Goal: Task Accomplishment & Management: Use online tool/utility

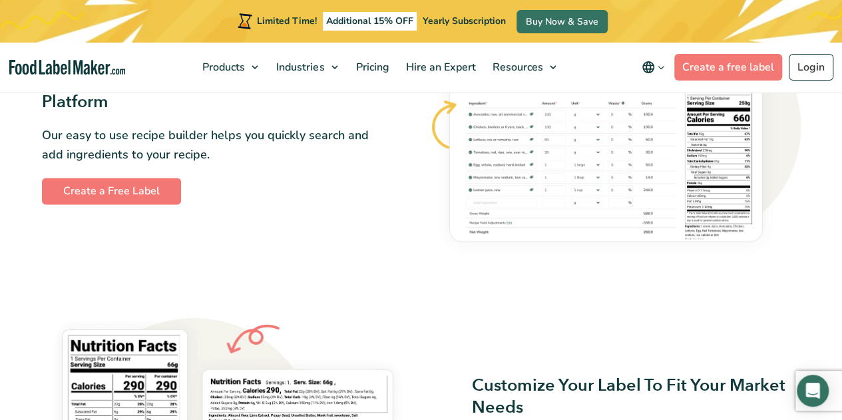
scroll to position [791, 0]
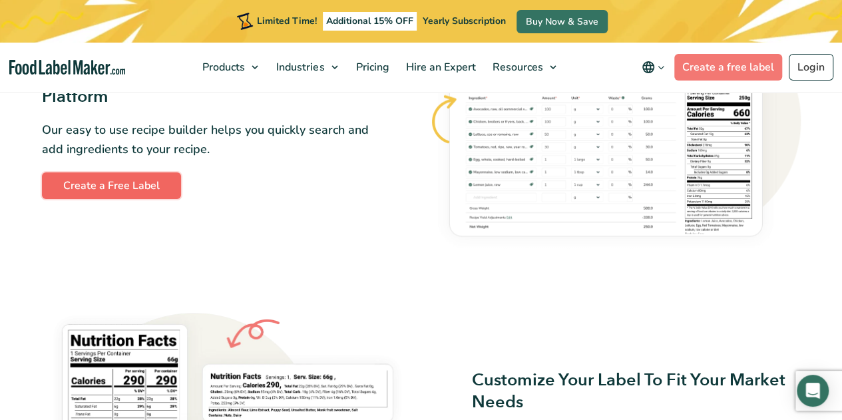
click at [140, 192] on link "Create a Free Label" at bounding box center [111, 185] width 139 height 27
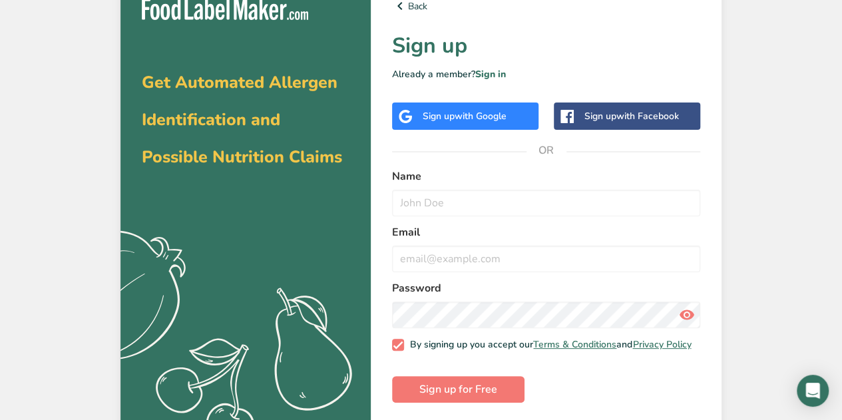
scroll to position [17, 0]
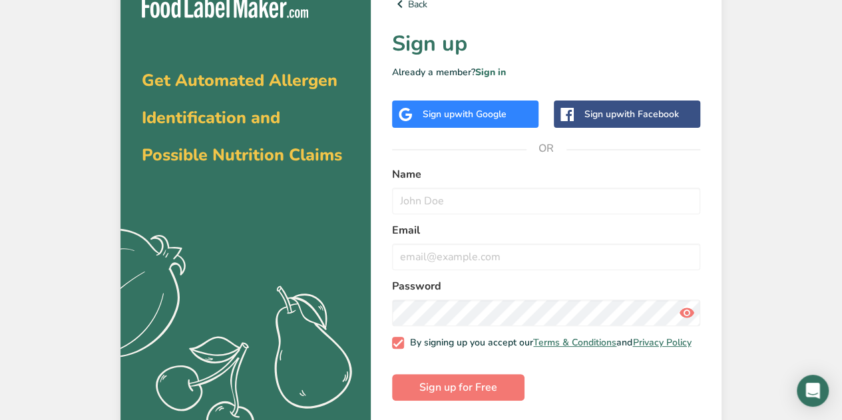
click at [445, 111] on div "Sign up with Google" at bounding box center [465, 114] width 84 height 14
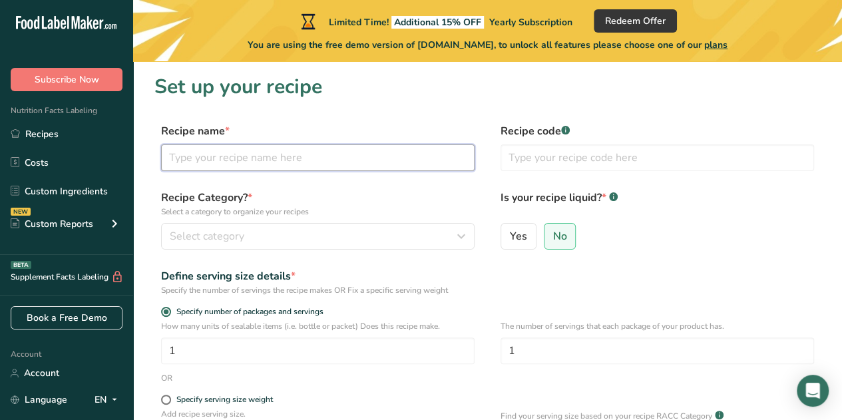
click at [375, 153] on input "text" at bounding box center [318, 157] width 314 height 27
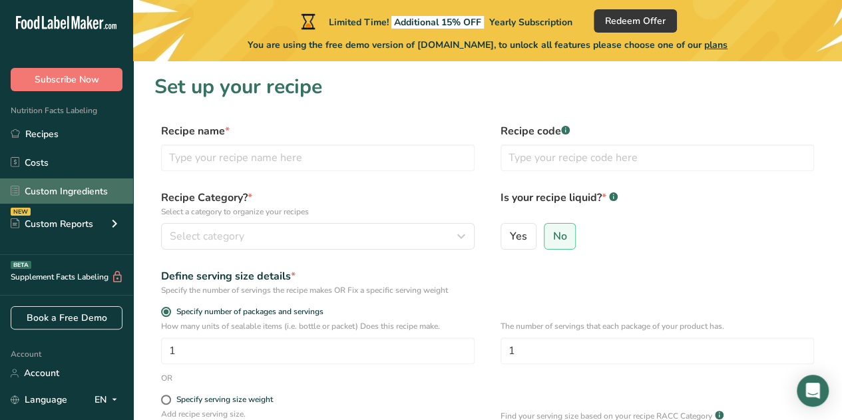
click at [69, 191] on link "Custom Ingredients" at bounding box center [66, 190] width 133 height 25
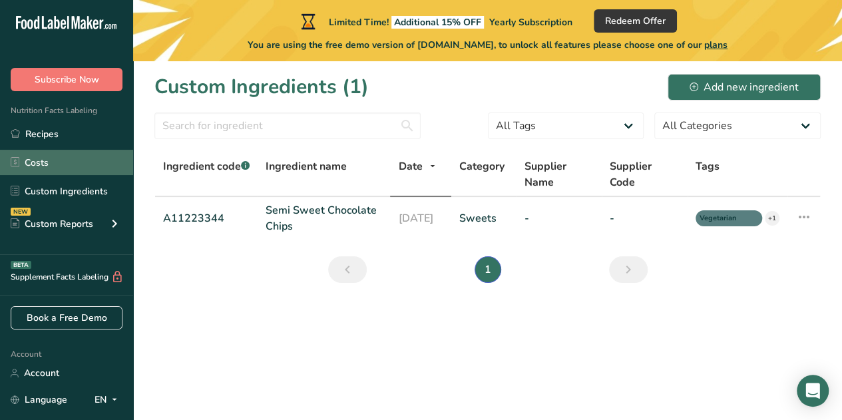
click at [29, 164] on link "Costs" at bounding box center [66, 162] width 133 height 25
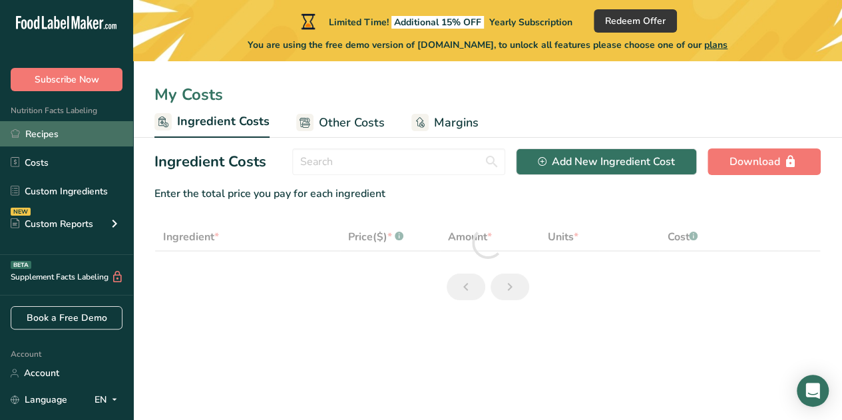
click at [29, 139] on link "Recipes" at bounding box center [66, 133] width 133 height 25
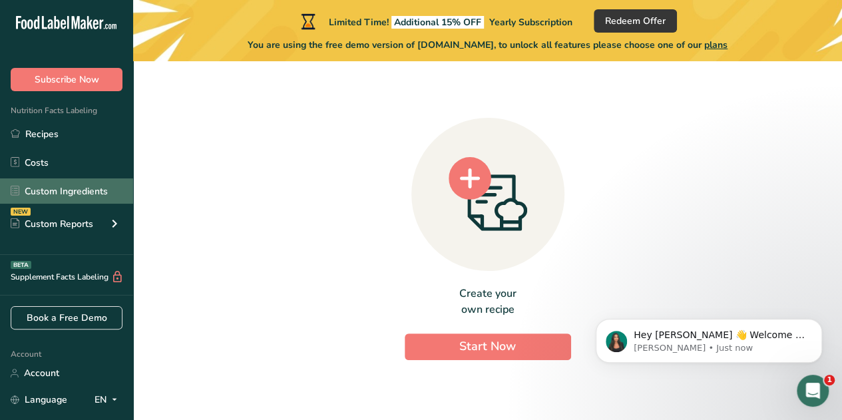
click at [58, 195] on link "Custom Ingredients" at bounding box center [66, 190] width 133 height 25
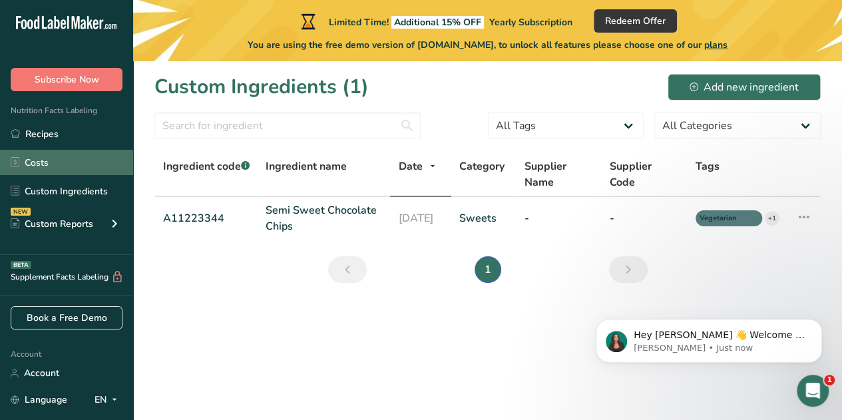
click at [53, 166] on link "Costs" at bounding box center [66, 162] width 133 height 25
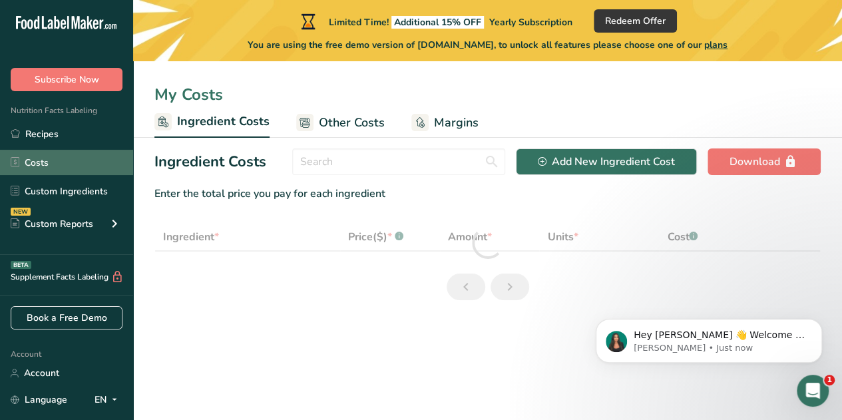
select select "1"
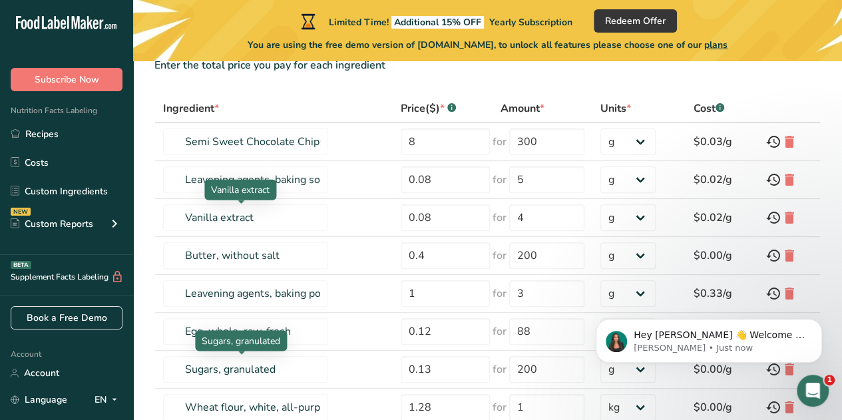
scroll to position [272, 0]
